Goal: Task Accomplishment & Management: Manage account settings

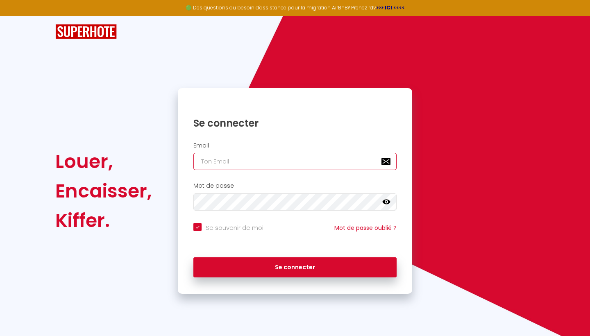
type input "[EMAIL_ADDRESS][DOMAIN_NAME]"
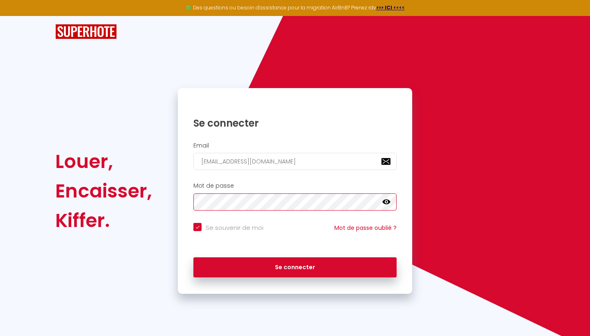
click at [295, 266] on button "Se connecter" at bounding box center [294, 267] width 203 height 20
checkbox input "true"
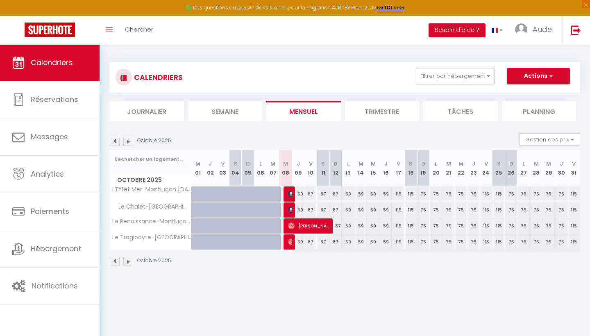
click at [291, 192] on img at bounding box center [291, 194] width 7 height 7
select select "OK"
select select "1"
select select "0"
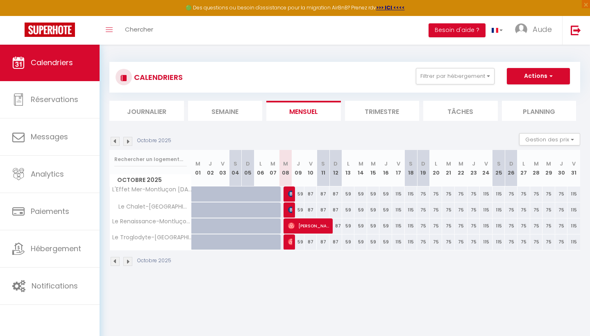
select select "1"
select select
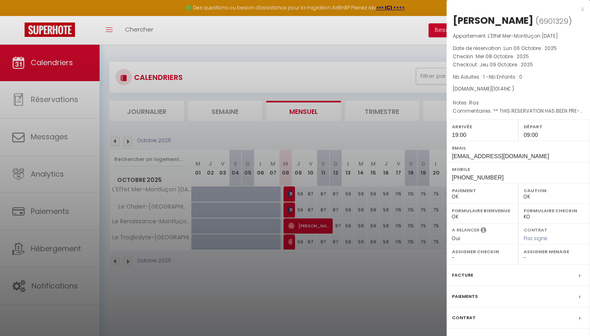
click at [475, 275] on div "Facture" at bounding box center [518, 275] width 143 height 21
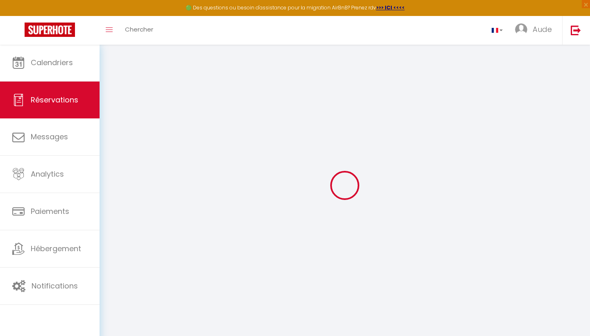
select select "cleaning"
select select "taxes"
select select
checkbox input "false"
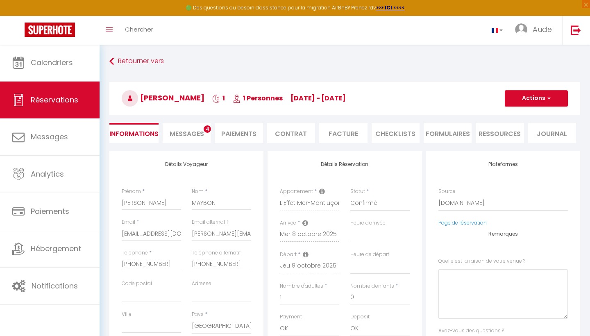
select select
checkbox input "false"
type \?0 "** THIS RESERVATION HAS BEEN PRE-PAID ** BOOKING NOTE : Payment charge is EUR 1…"
type \?1 "Ras"
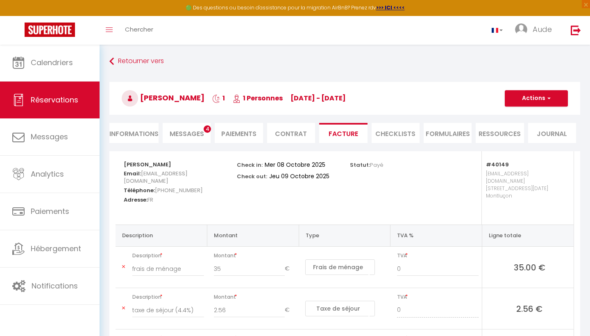
drag, startPoint x: 535, startPoint y: 97, endPoint x: 531, endPoint y: 103, distance: 7.7
click at [535, 97] on button "Actions" at bounding box center [536, 98] width 63 height 16
click at [522, 127] on link "Aperçu et éditer" at bounding box center [530, 127] width 69 height 11
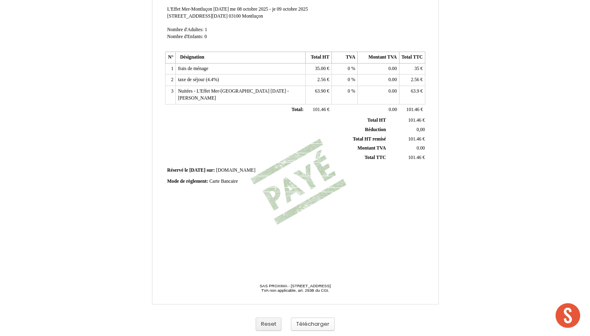
scroll to position [159, 0]
click at [317, 322] on button "Télécharger" at bounding box center [313, 325] width 44 height 14
